Goal: Information Seeking & Learning: Learn about a topic

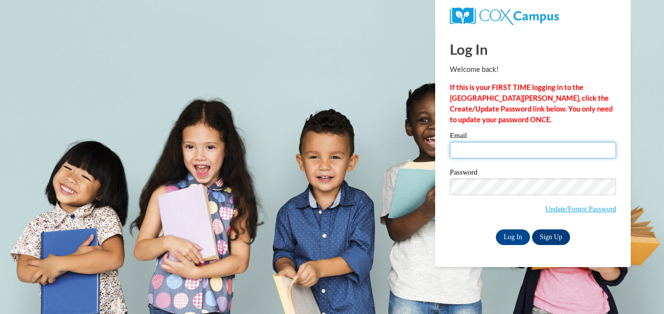
click at [480, 147] on input "Email" at bounding box center [533, 150] width 166 height 17
type input "[EMAIL_ADDRESS][DOMAIN_NAME]"
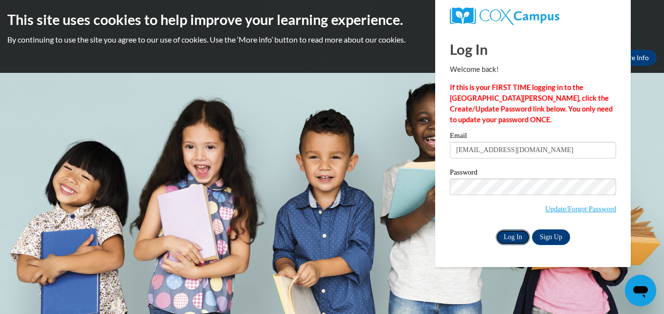
click at [510, 237] on input "Log In" at bounding box center [513, 237] width 34 height 16
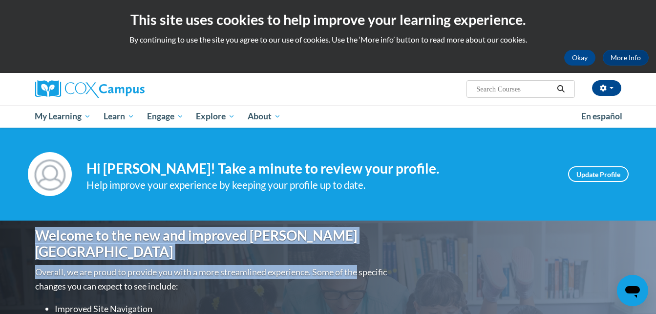
drag, startPoint x: 0, startPoint y: 0, endPoint x: 506, endPoint y: 179, distance: 537.0
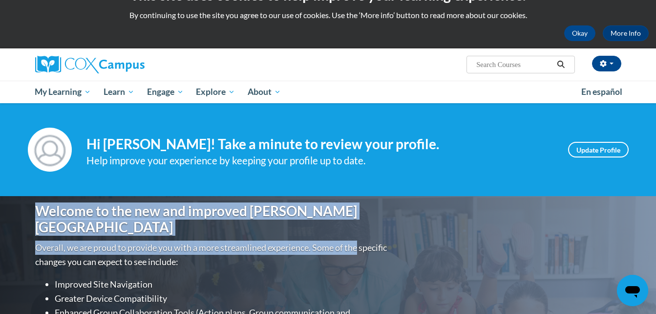
scroll to position [27, 0]
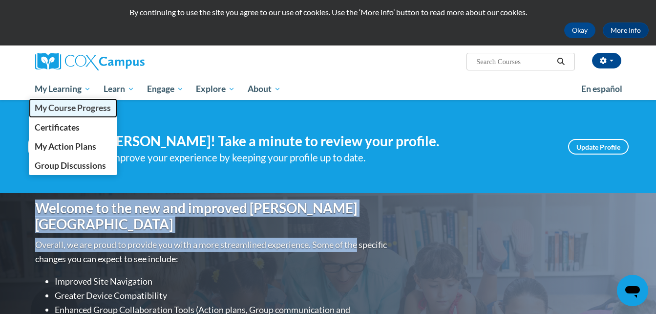
click at [85, 107] on span "My Course Progress" at bounding box center [73, 108] width 76 height 10
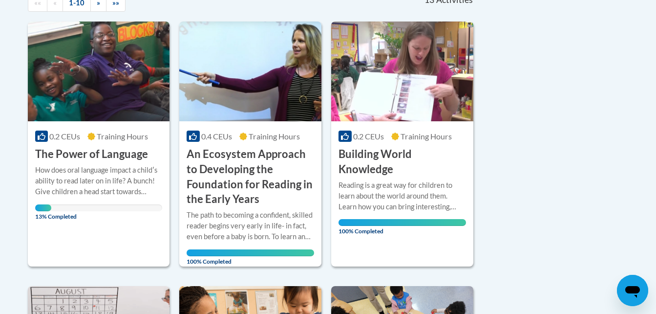
scroll to position [237, 0]
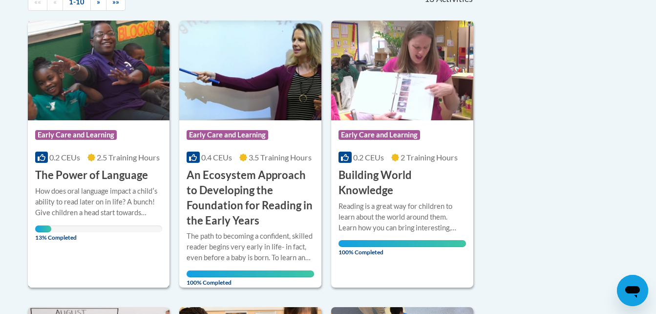
click at [74, 148] on div "Course Category: Early Care and Learning 0.2 CEUs 2.5 Training Hours COURSE The…" at bounding box center [99, 151] width 142 height 63
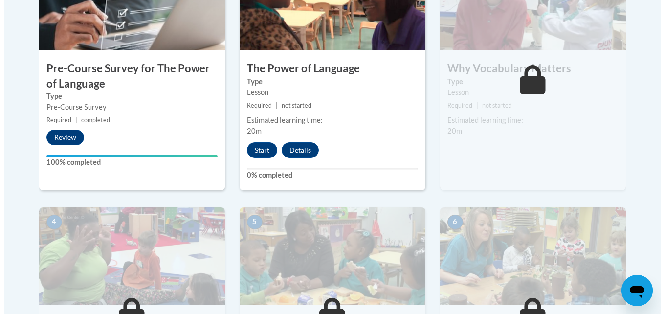
scroll to position [339, 0]
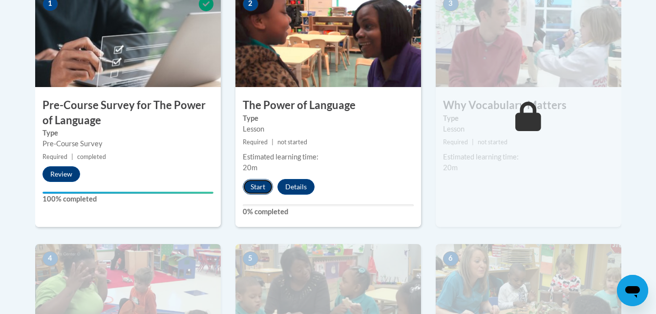
click at [259, 183] on button "Start" at bounding box center [258, 187] width 30 height 16
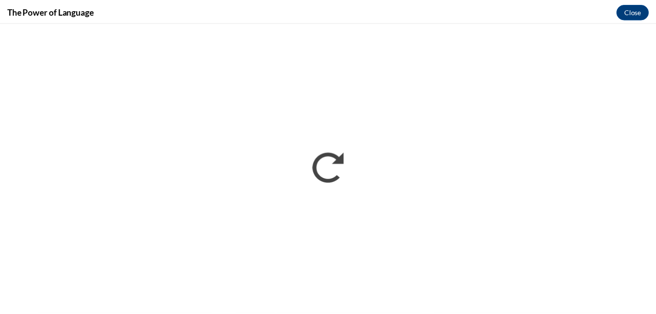
scroll to position [0, 0]
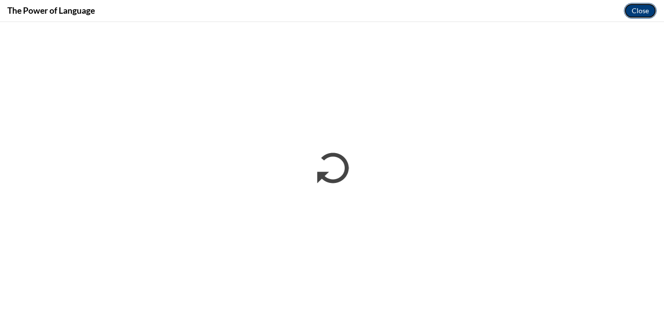
click at [637, 10] on button "Close" at bounding box center [640, 11] width 33 height 16
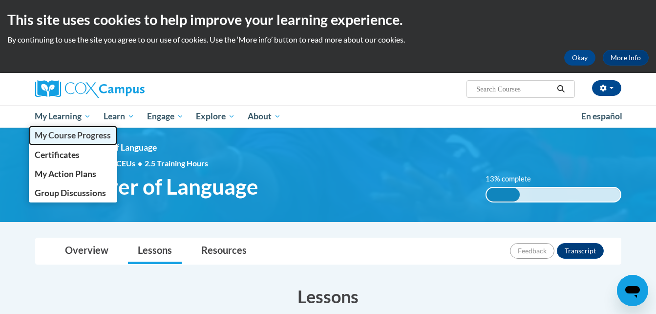
click at [74, 135] on span "My Course Progress" at bounding box center [73, 135] width 76 height 10
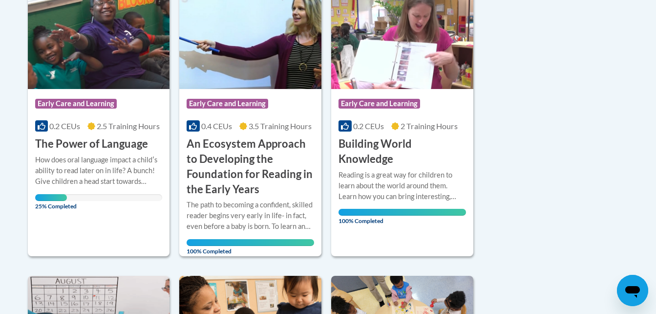
scroll to position [291, 0]
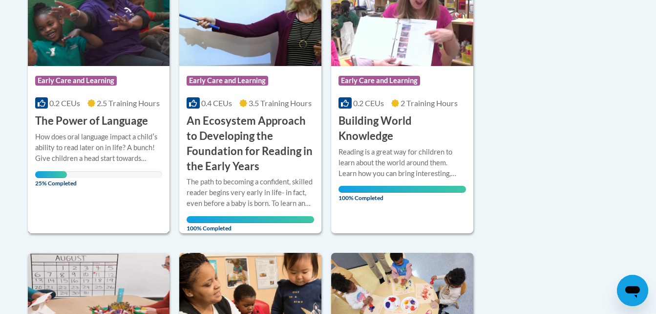
click at [88, 30] on img at bounding box center [99, 16] width 142 height 100
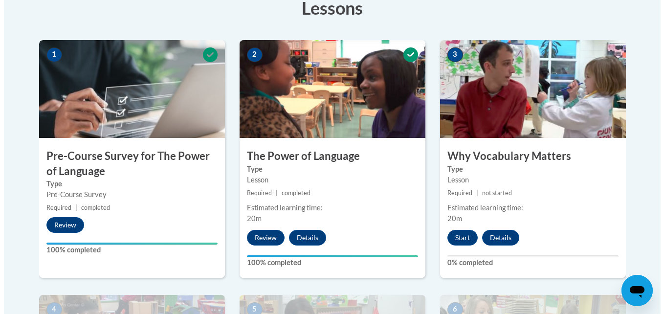
scroll to position [289, 0]
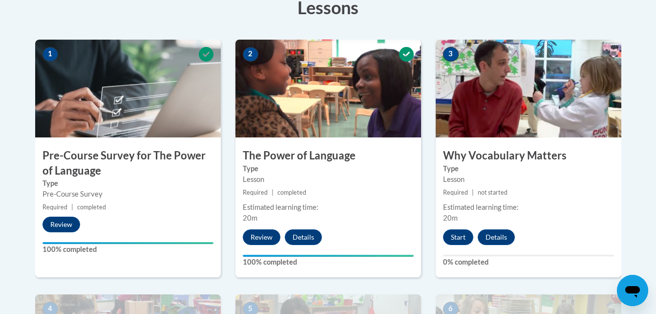
click at [461, 224] on div "3 Why Vocabulary Matters Type Lesson Required | not started Estimated learning …" at bounding box center [529, 159] width 186 height 238
click at [457, 232] on button "Start" at bounding box center [458, 237] width 30 height 16
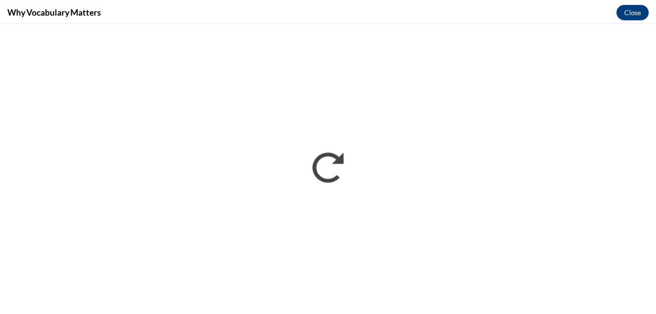
scroll to position [0, 0]
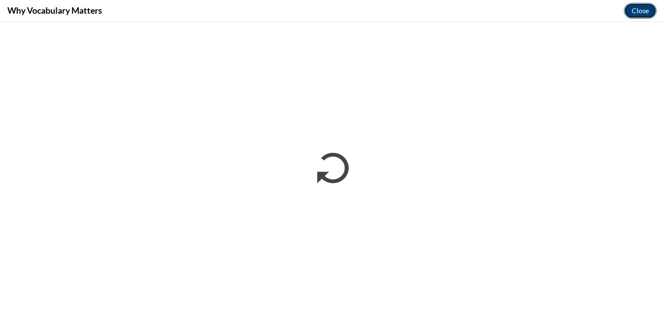
click at [637, 10] on button "Close" at bounding box center [640, 11] width 33 height 16
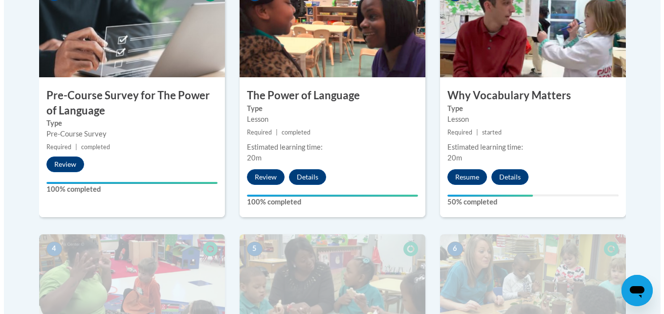
scroll to position [349, 0]
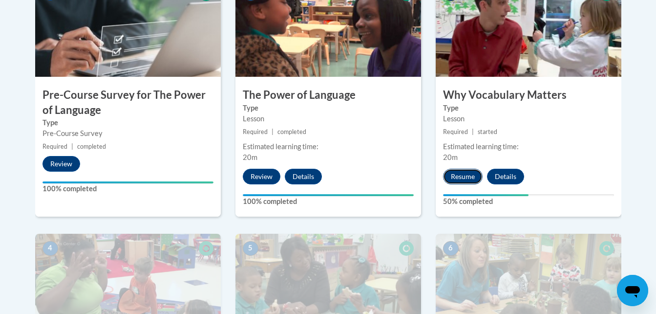
click at [460, 175] on button "Resume" at bounding box center [463, 177] width 40 height 16
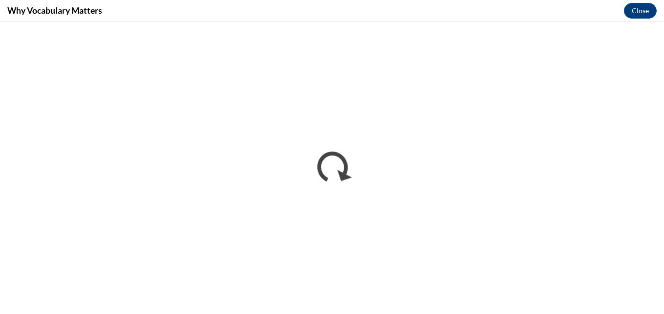
scroll to position [0, 0]
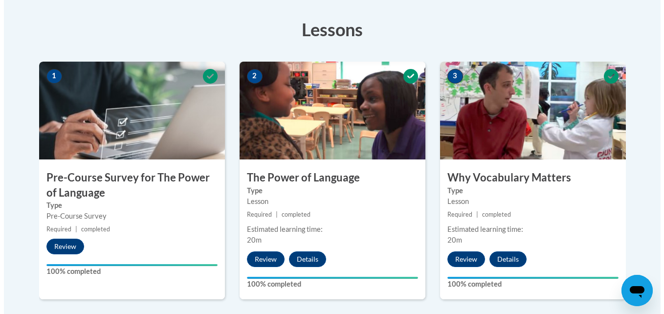
scroll to position [541, 0]
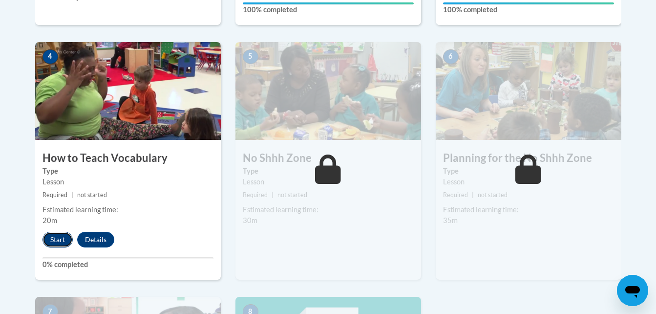
click at [54, 240] on button "Start" at bounding box center [58, 240] width 30 height 16
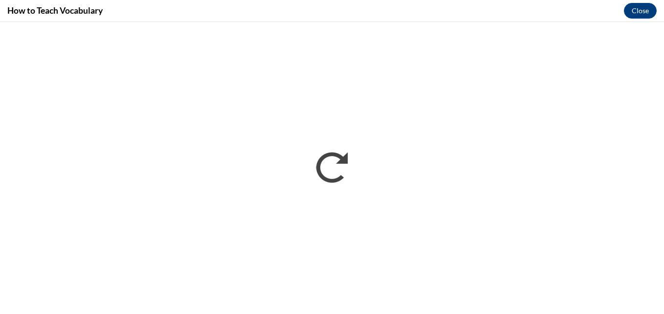
scroll to position [0, 0]
